Goal: Transaction & Acquisition: Purchase product/service

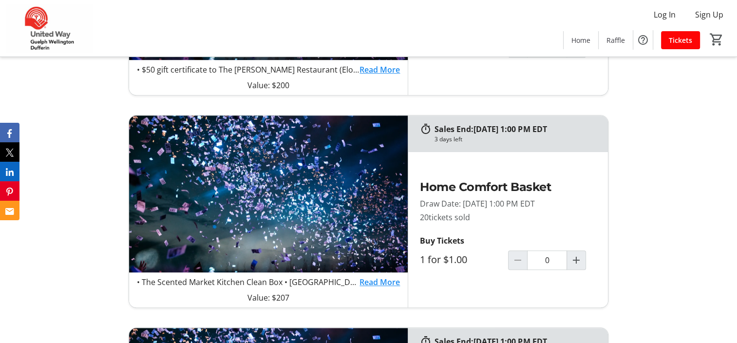
scroll to position [682, 0]
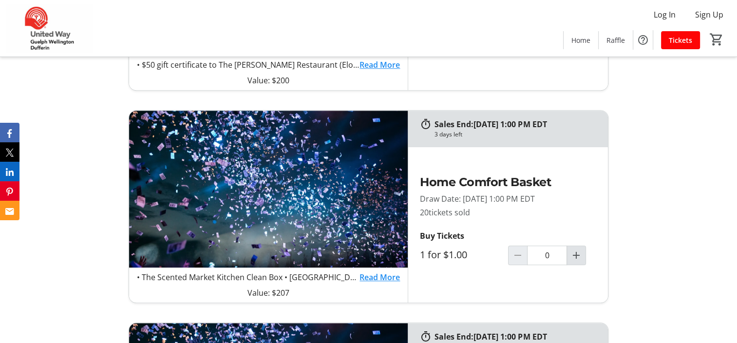
click at [578, 253] on mat-icon "Increment by one" at bounding box center [576, 255] width 12 height 12
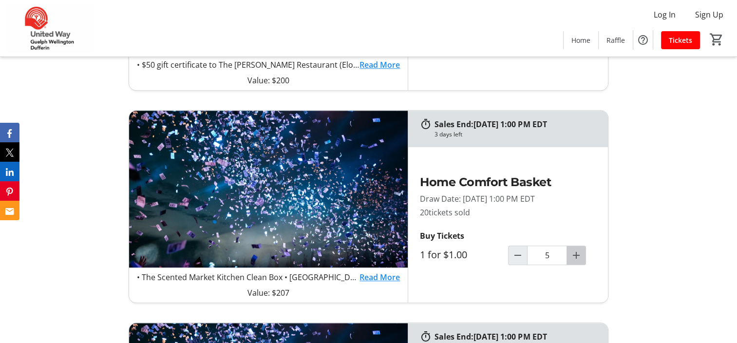
click at [578, 253] on mat-icon "Increment by one" at bounding box center [576, 255] width 12 height 12
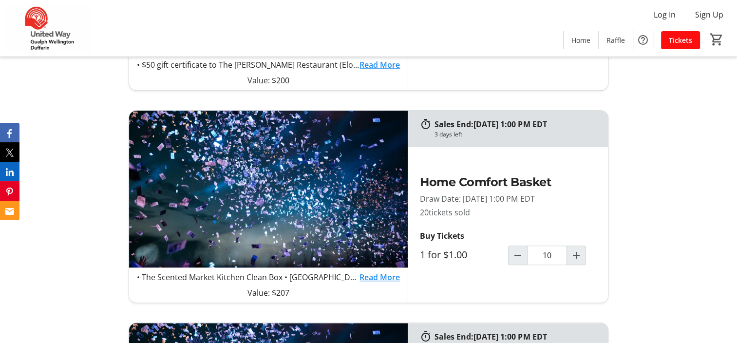
type input "10"
click at [677, 39] on span "Tickets" at bounding box center [674, 40] width 23 height 10
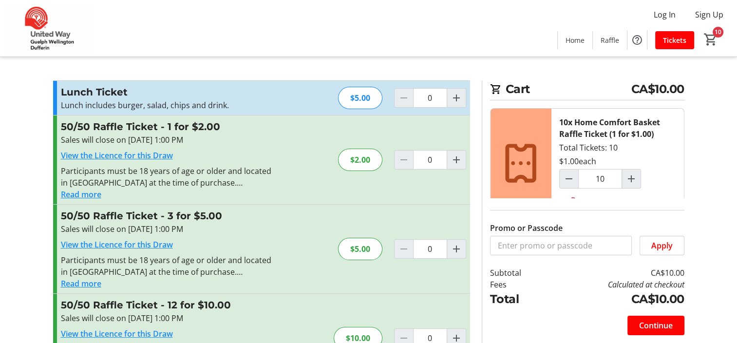
type input "10"
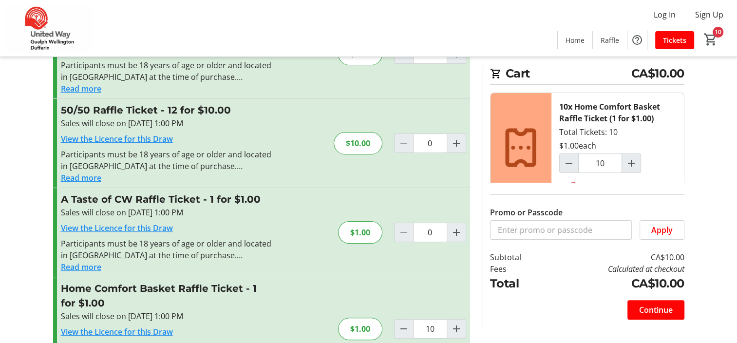
scroll to position [244, 0]
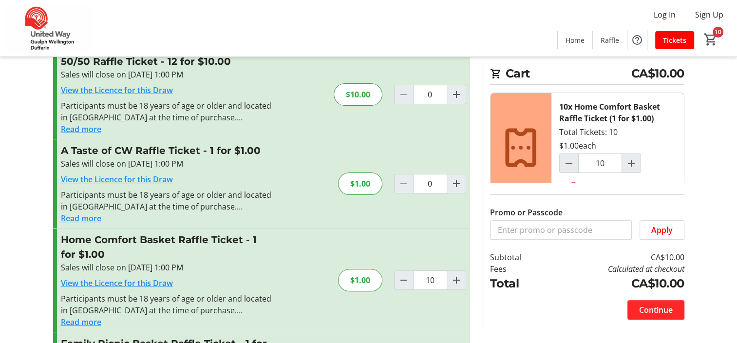
click at [657, 308] on span "Continue" at bounding box center [656, 310] width 34 height 12
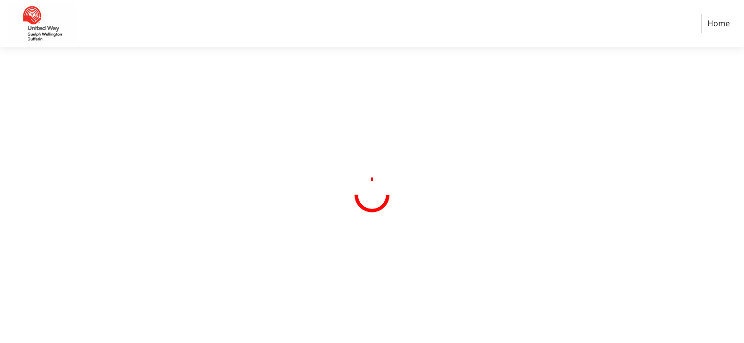
select select "CA"
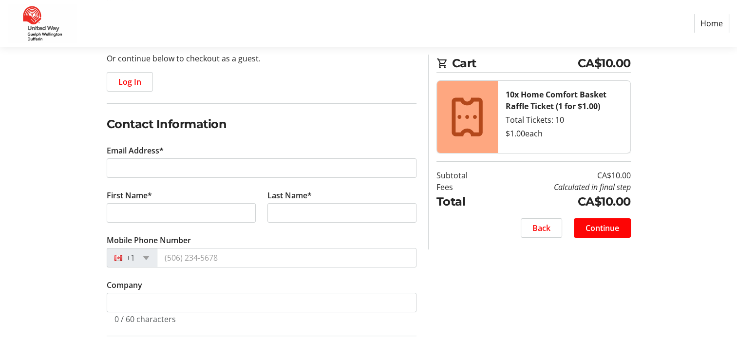
scroll to position [195, 0]
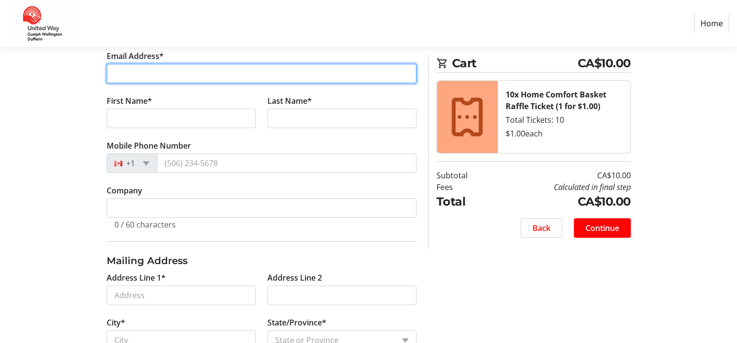
click at [124, 69] on input "Email Address*" at bounding box center [262, 73] width 310 height 19
type input "nancybu@wellington.ca"
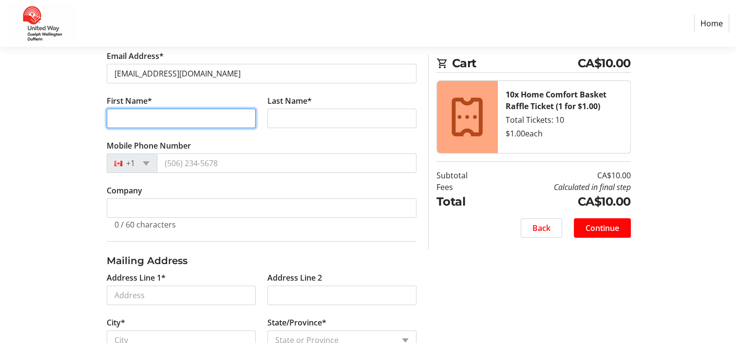
type input "Nancy"
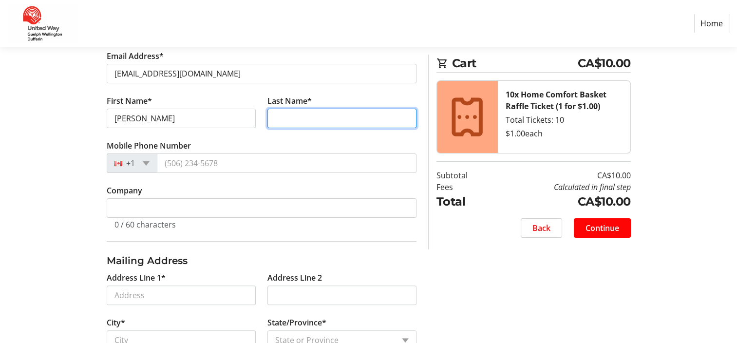
type input "Butts"
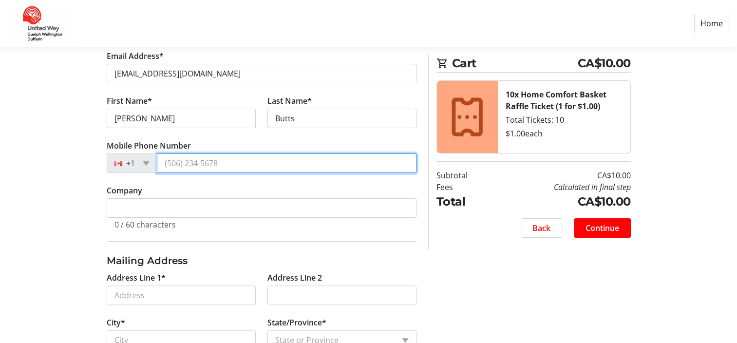
type input "(519) 824-7822"
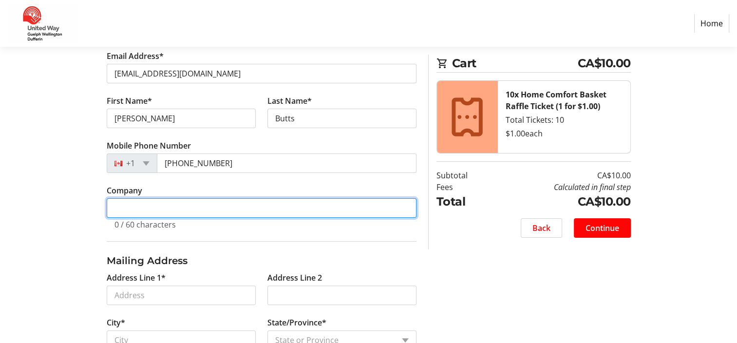
type input "County of Wellington - Housing Services"
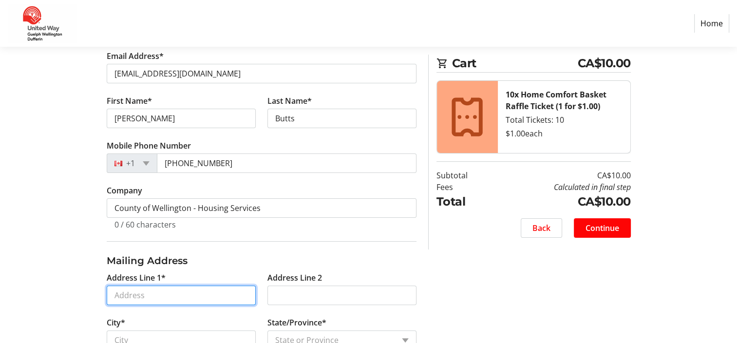
type input "8 Robertson Street"
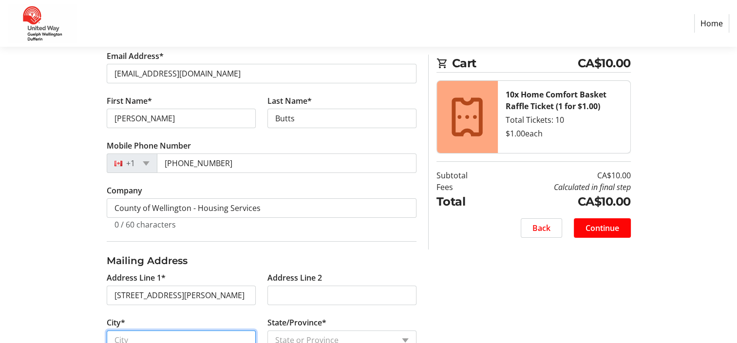
type input "Fergus"
select select "ON"
type input "N1M 3P8"
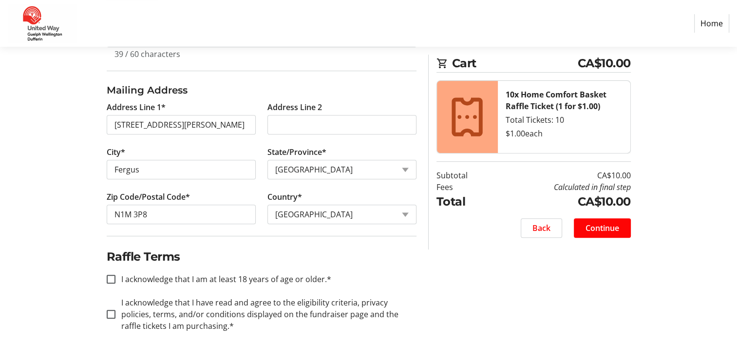
scroll to position [376, 0]
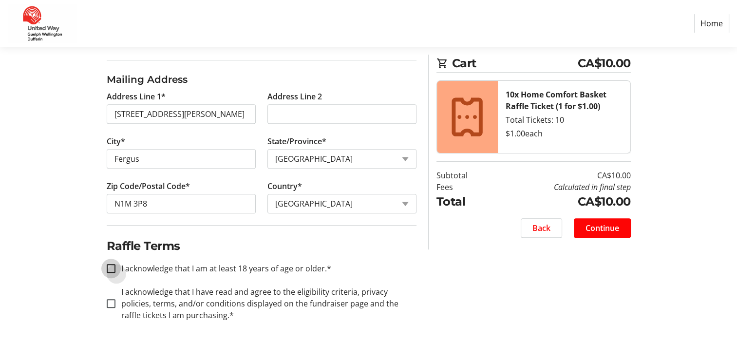
click at [109, 266] on input "I acknowledge that I am at least 18 years of age or older.*" at bounding box center [111, 268] width 9 height 9
checkbox input "true"
click at [111, 300] on input "I acknowledge that I have read and agree to the eligibility criteria, privacy p…" at bounding box center [111, 303] width 9 height 9
checkbox input "true"
click at [603, 224] on span "Continue" at bounding box center [602, 228] width 34 height 12
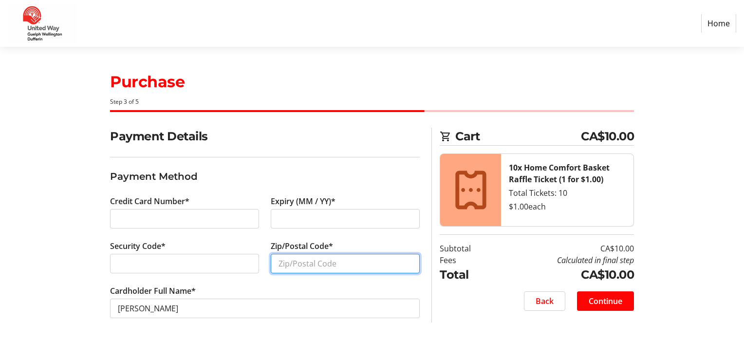
click at [299, 267] on input "Zip/Postal Code*" at bounding box center [345, 263] width 149 height 19
type input "N1M3P8"
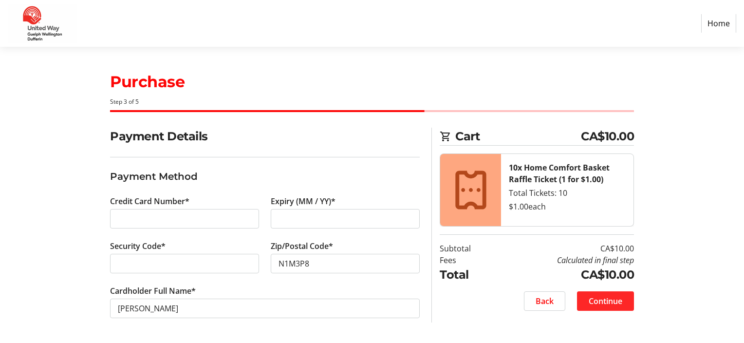
click at [617, 298] on span "Continue" at bounding box center [606, 301] width 34 height 12
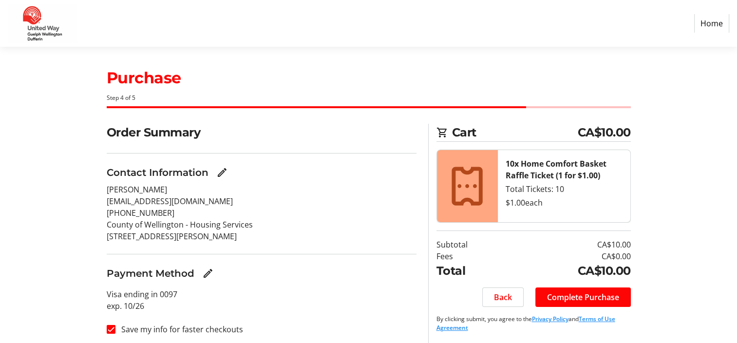
scroll to position [8, 0]
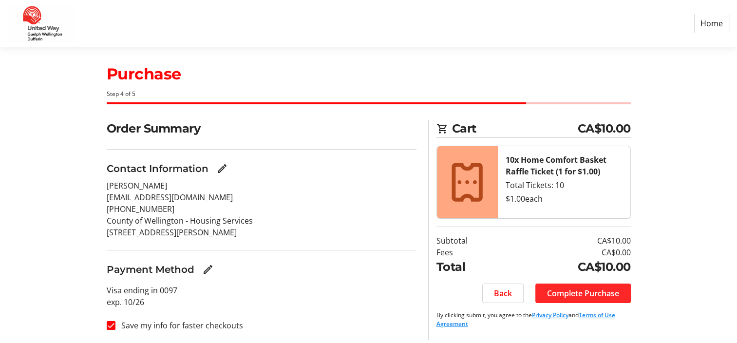
click at [606, 293] on span "Complete Purchase" at bounding box center [583, 293] width 72 height 12
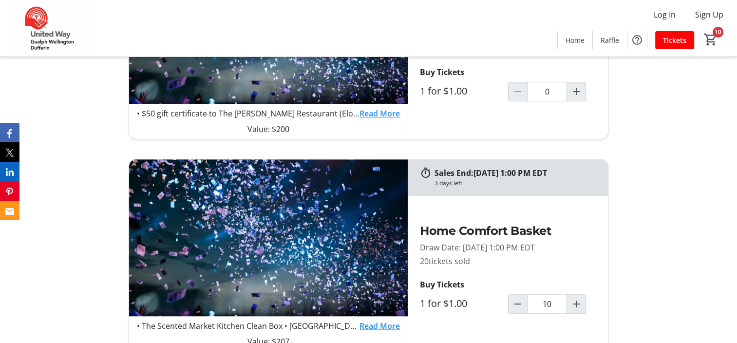
scroll to position [682, 0]
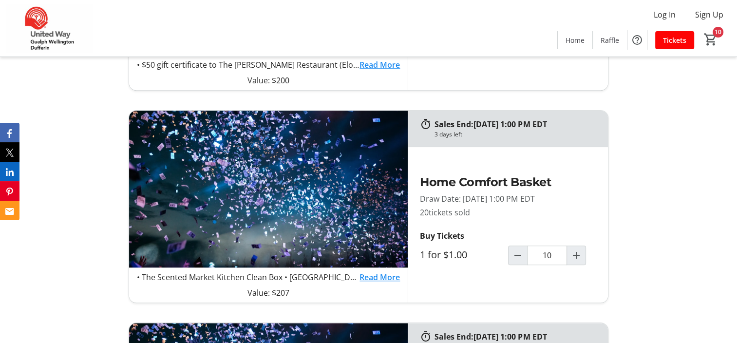
click at [381, 277] on link "Read More" at bounding box center [379, 277] width 40 height 12
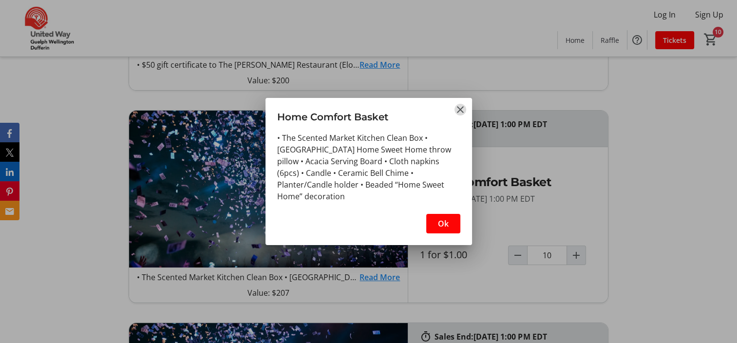
click at [459, 109] on mat-icon "Close" at bounding box center [460, 110] width 12 height 12
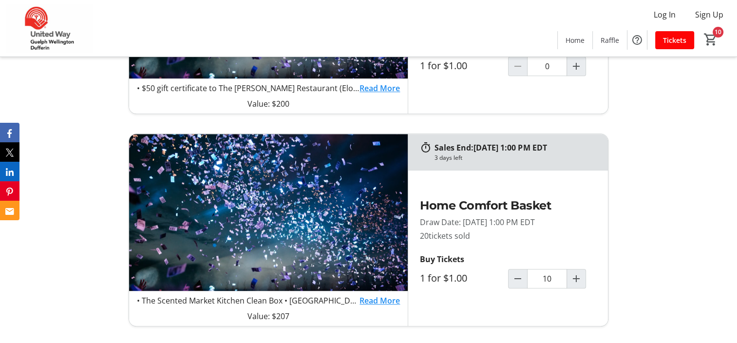
scroll to position [682, 0]
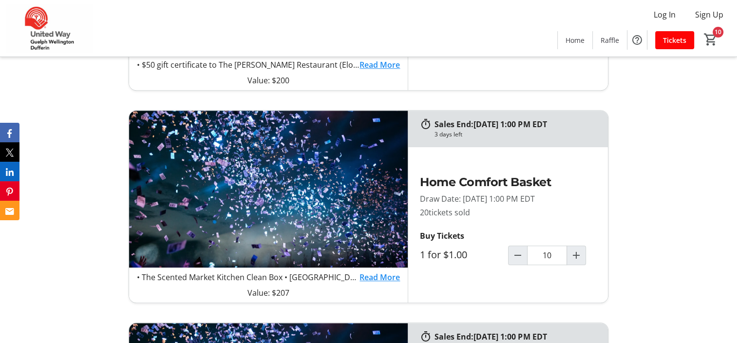
type input "0"
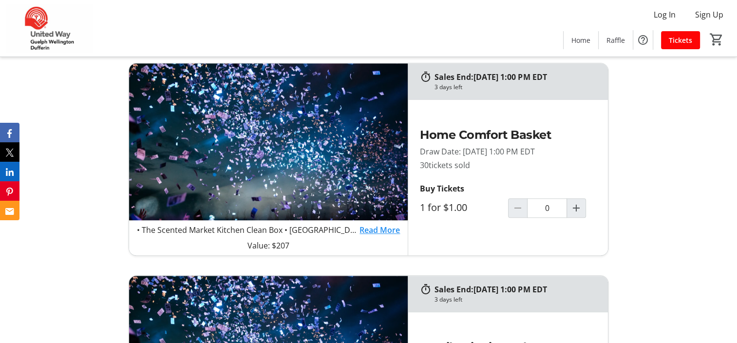
scroll to position [731, 0]
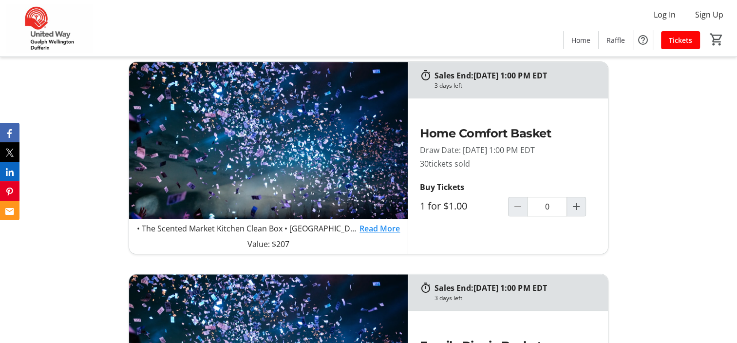
click at [388, 226] on link "Read More" at bounding box center [379, 229] width 40 height 12
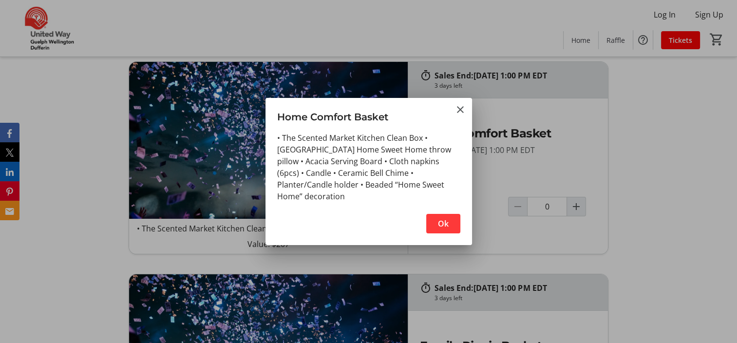
click at [431, 220] on span "button" at bounding box center [443, 223] width 34 height 23
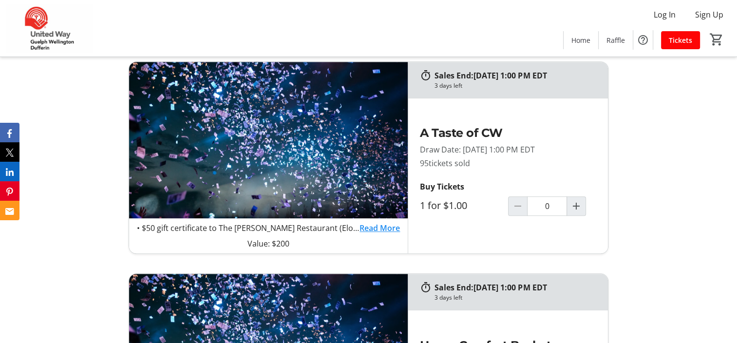
scroll to position [536, 0]
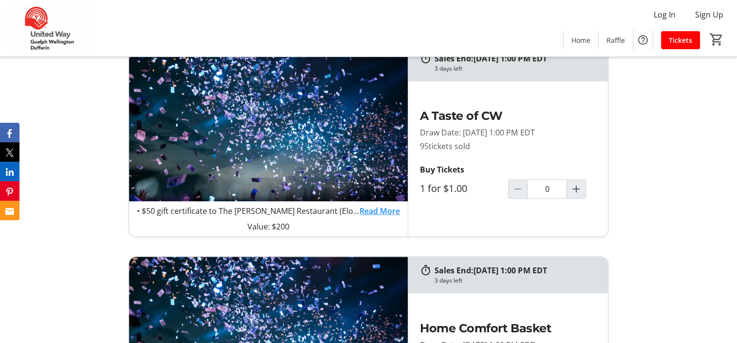
click at [382, 212] on link "Read More" at bounding box center [379, 211] width 40 height 12
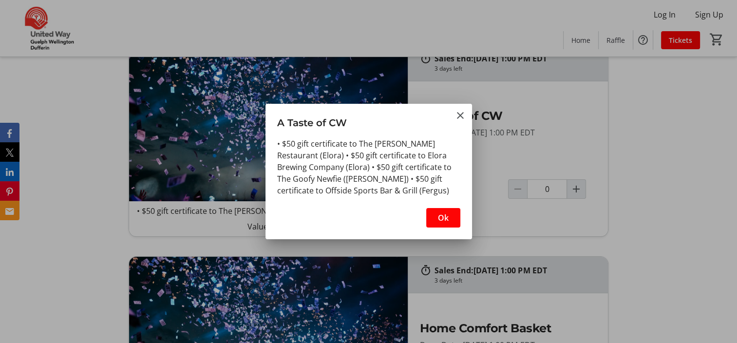
scroll to position [0, 0]
click at [459, 117] on mat-icon "Close" at bounding box center [460, 116] width 12 height 12
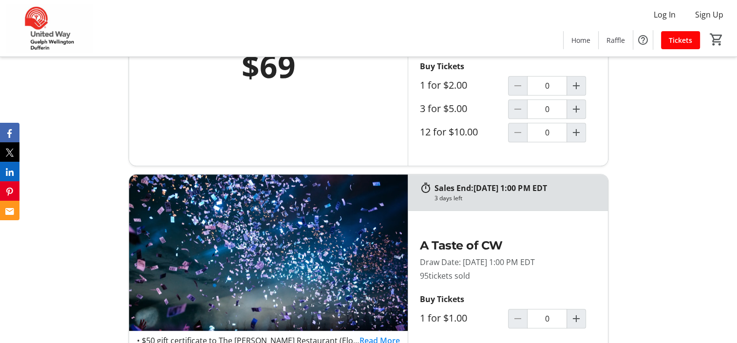
scroll to position [390, 0]
